Goal: Task Accomplishment & Management: Manage account settings

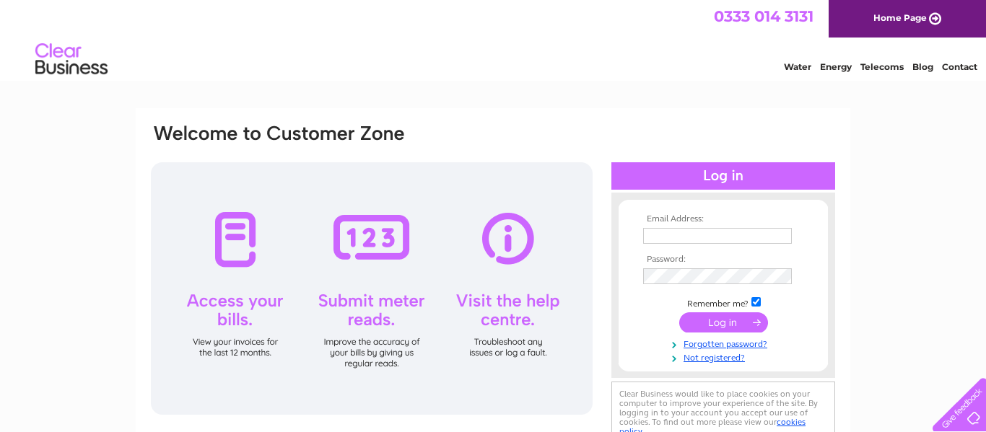
click at [659, 236] on input "text" at bounding box center [717, 236] width 149 height 16
type input "aaudidave@gmail.com"
click at [726, 347] on link "Forgotten password?" at bounding box center [725, 343] width 164 height 14
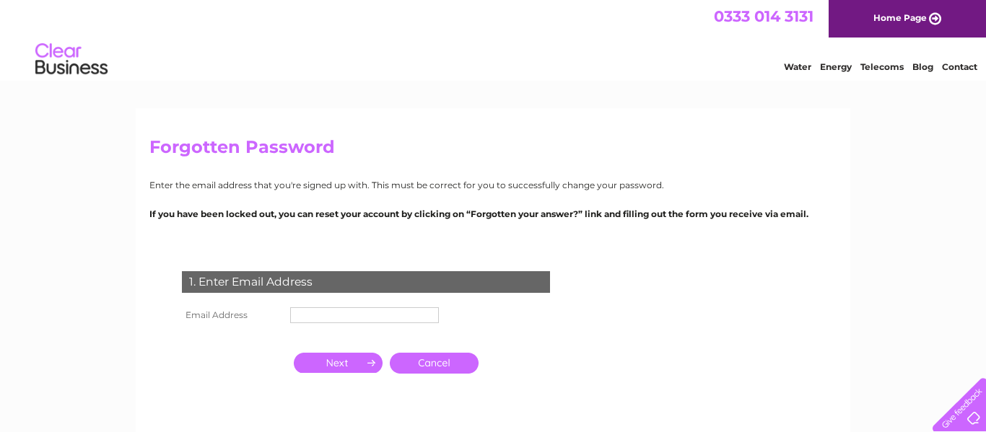
click at [310, 314] on input "text" at bounding box center [364, 315] width 149 height 16
type input "aaudidave@gmail.com"
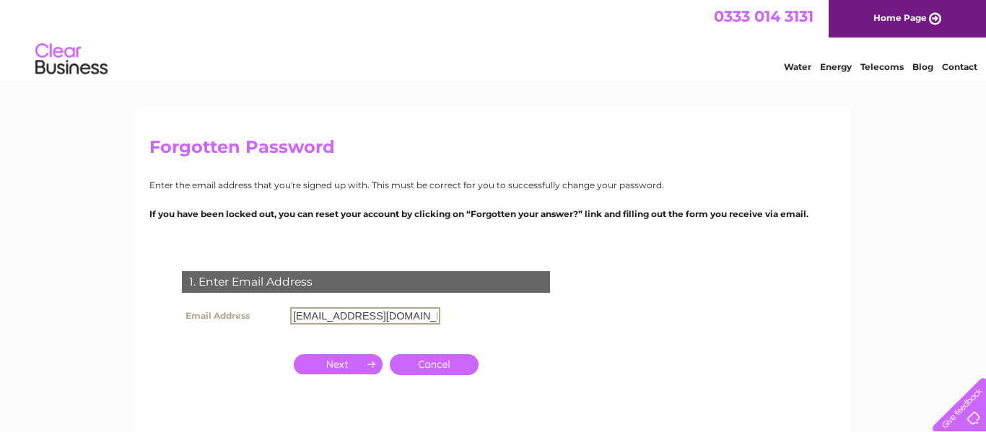
click at [342, 365] on input "button" at bounding box center [338, 364] width 89 height 20
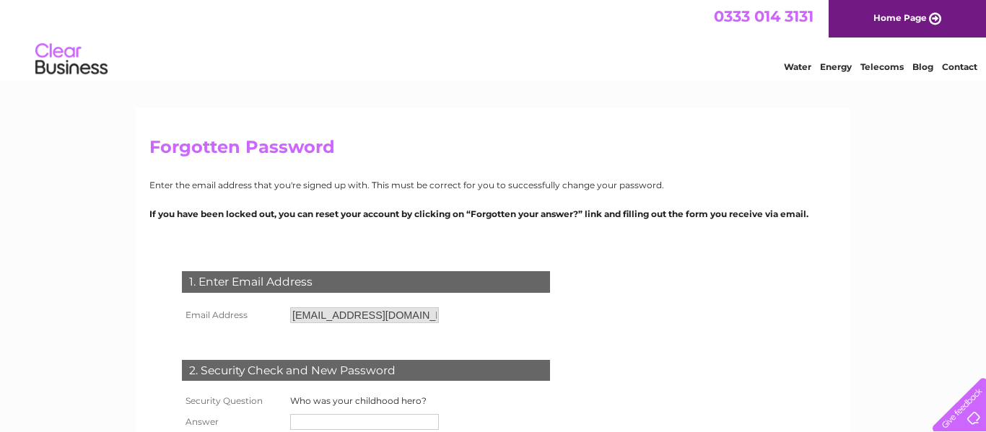
click at [621, 306] on form "1. Enter Email Address Email Address aaudidave@gmail.com Cancel" at bounding box center [492, 398] width 687 height 313
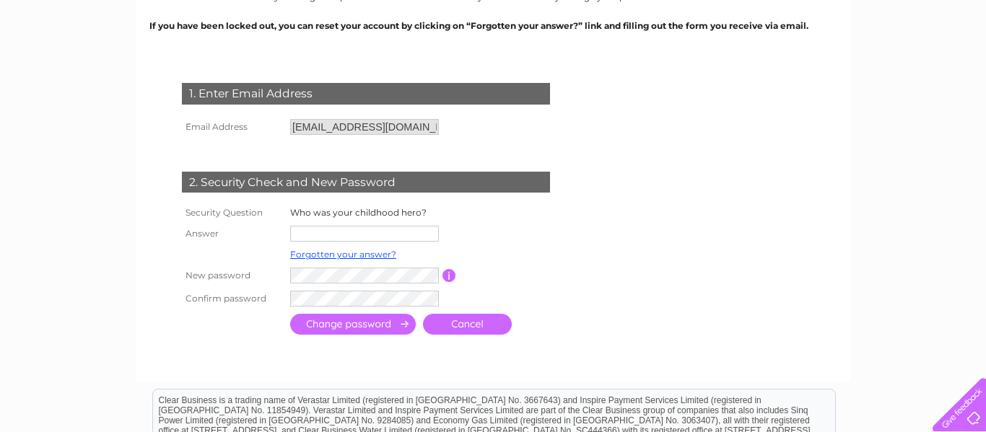
scroll to position [202, 0]
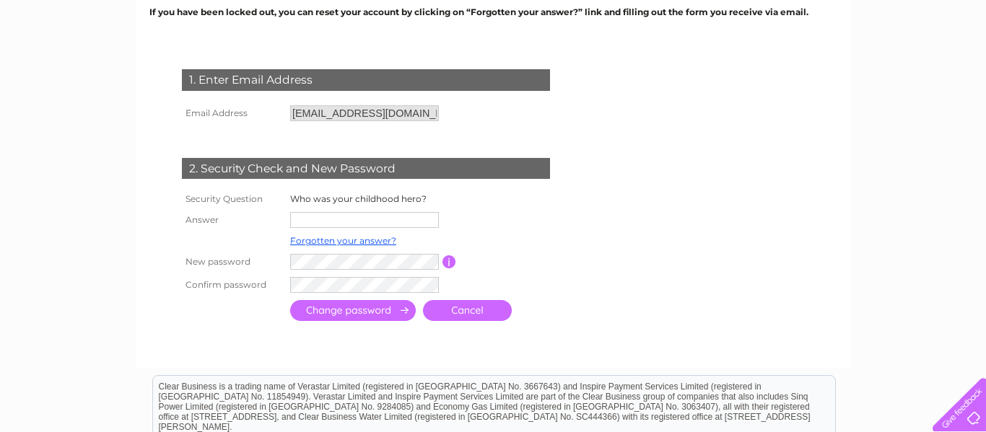
click at [305, 223] on input "text" at bounding box center [364, 220] width 149 height 16
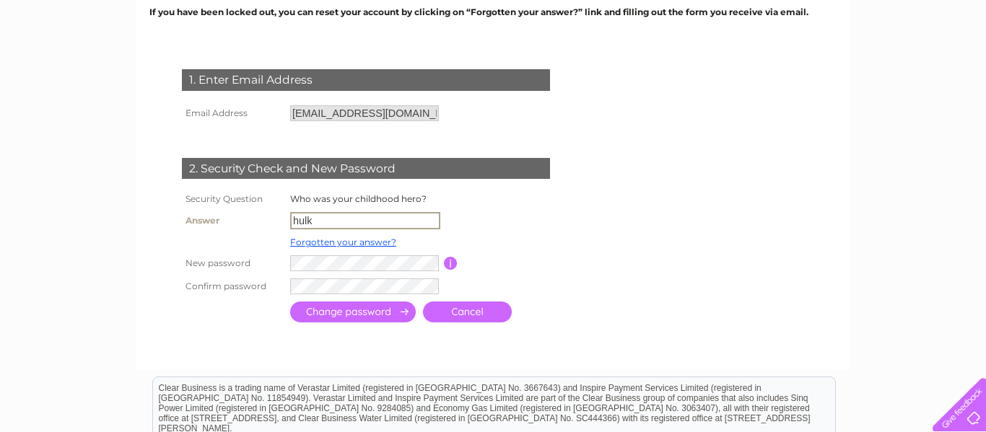
type input "hulk"
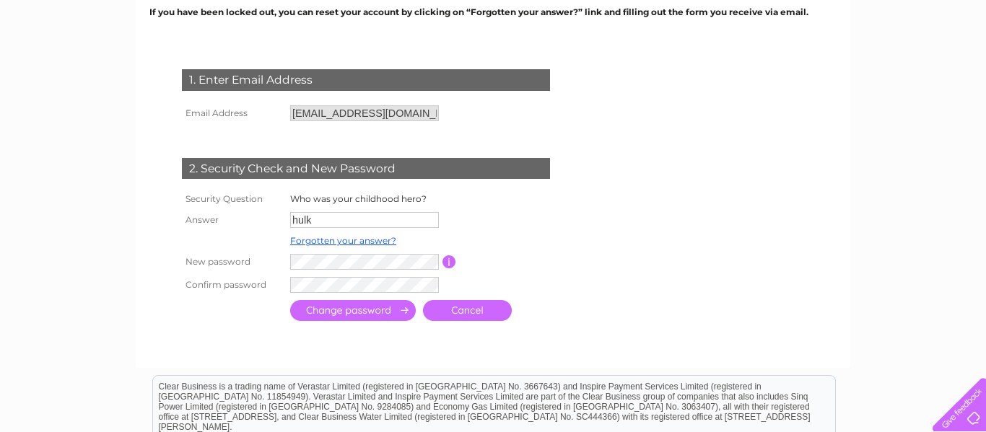
click at [338, 307] on input "submit" at bounding box center [353, 310] width 126 height 21
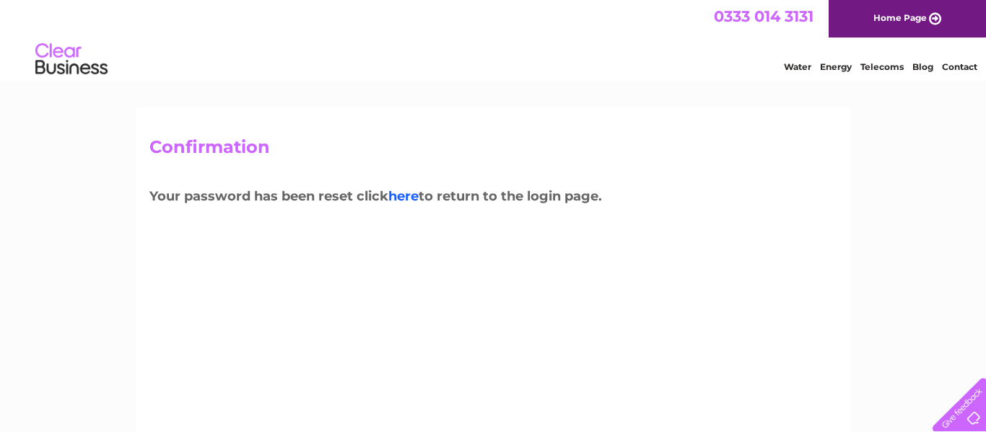
click at [410, 196] on link "here" at bounding box center [403, 196] width 30 height 16
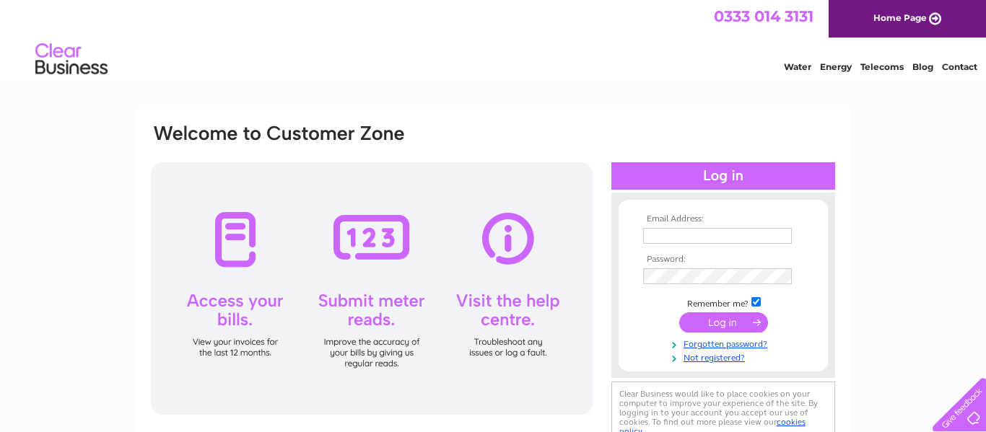
type input "[EMAIL_ADDRESS][DOMAIN_NAME]"
click at [727, 319] on input "submit" at bounding box center [723, 322] width 89 height 20
click at [723, 321] on input "submit" at bounding box center [723, 322] width 89 height 20
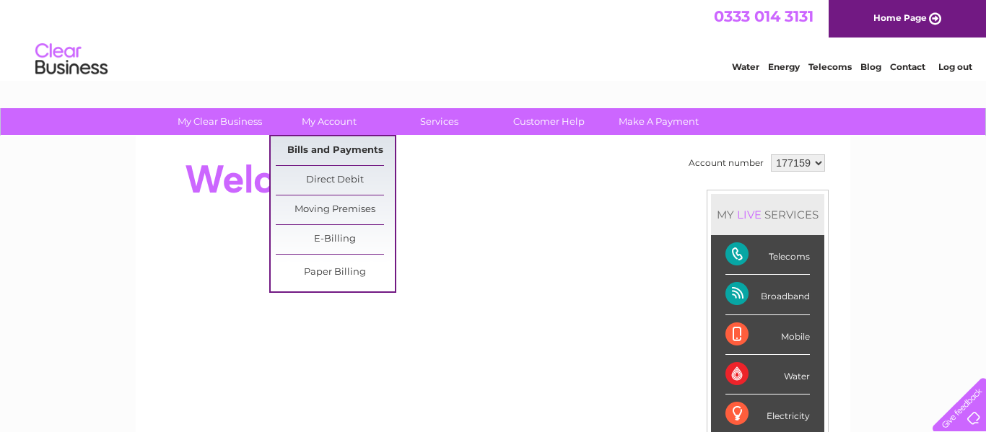
click at [338, 147] on link "Bills and Payments" at bounding box center [335, 150] width 119 height 29
click at [345, 147] on link "Bills and Payments" at bounding box center [335, 150] width 119 height 29
click at [339, 123] on link "My Account" at bounding box center [329, 121] width 119 height 27
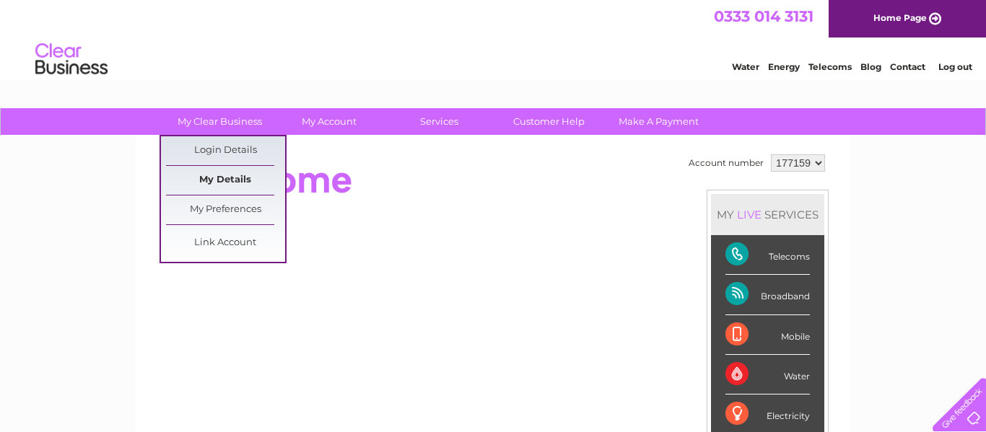
click at [233, 177] on link "My Details" at bounding box center [225, 180] width 119 height 29
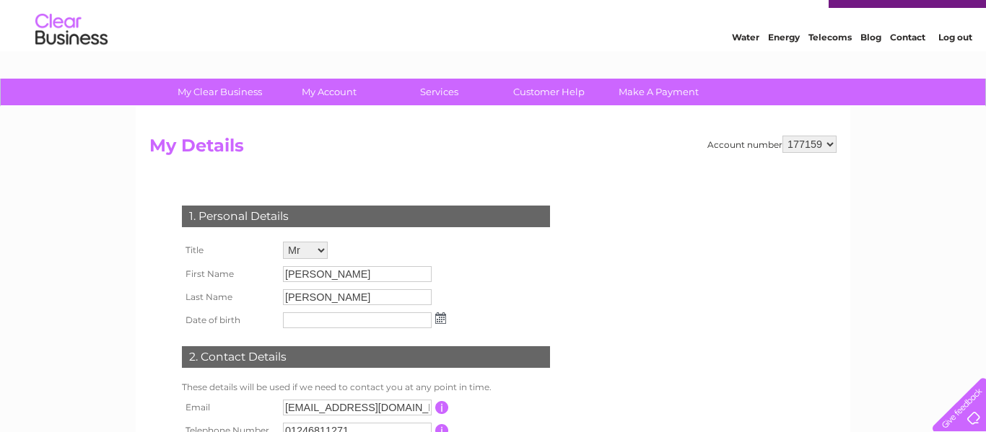
scroll to position [29, 0]
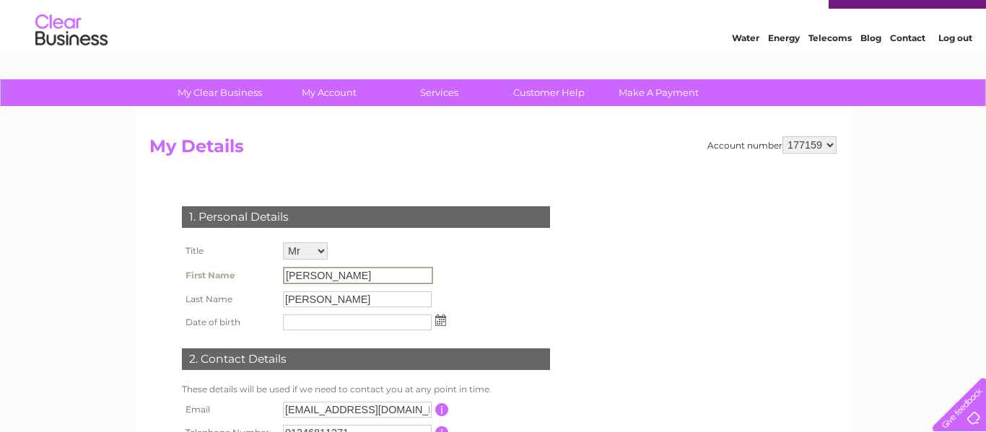
click at [315, 275] on input "[PERSON_NAME]" at bounding box center [358, 275] width 150 height 17
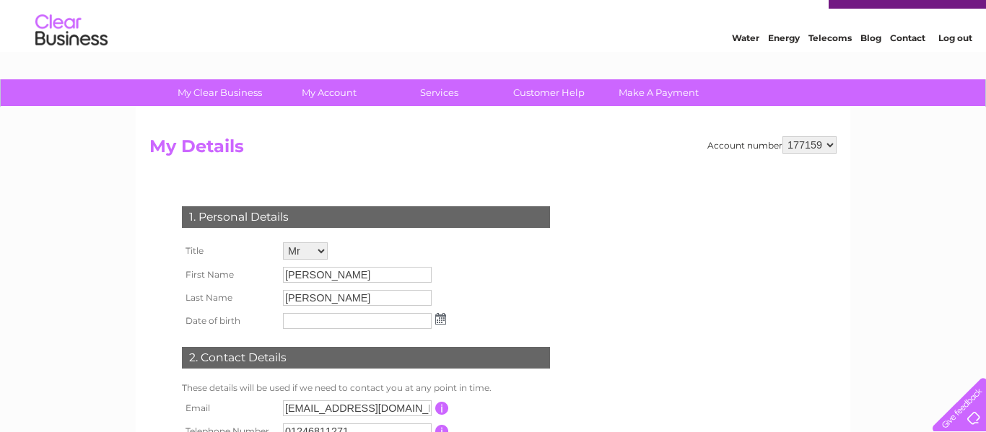
click at [611, 216] on form "Account number 177159 My Details 1. Personal Details Title Mr Mrs Ms Miss Dr Re…" at bounding box center [492, 333] width 687 height 394
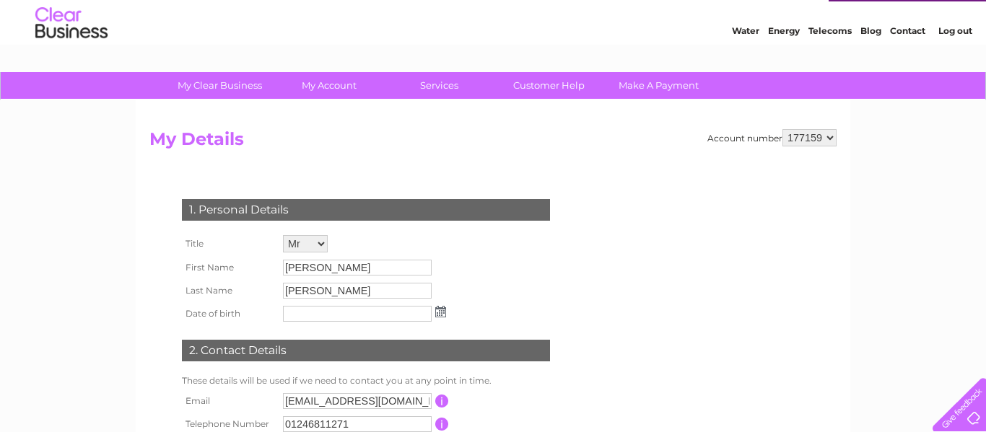
scroll to position [0, 0]
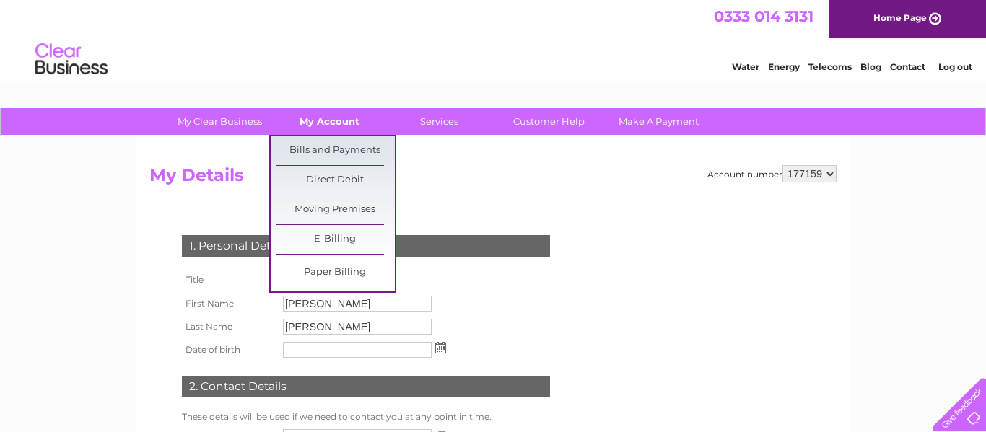
click at [326, 120] on link "My Account" at bounding box center [329, 121] width 119 height 27
